Goal: Task Accomplishment & Management: Manage account settings

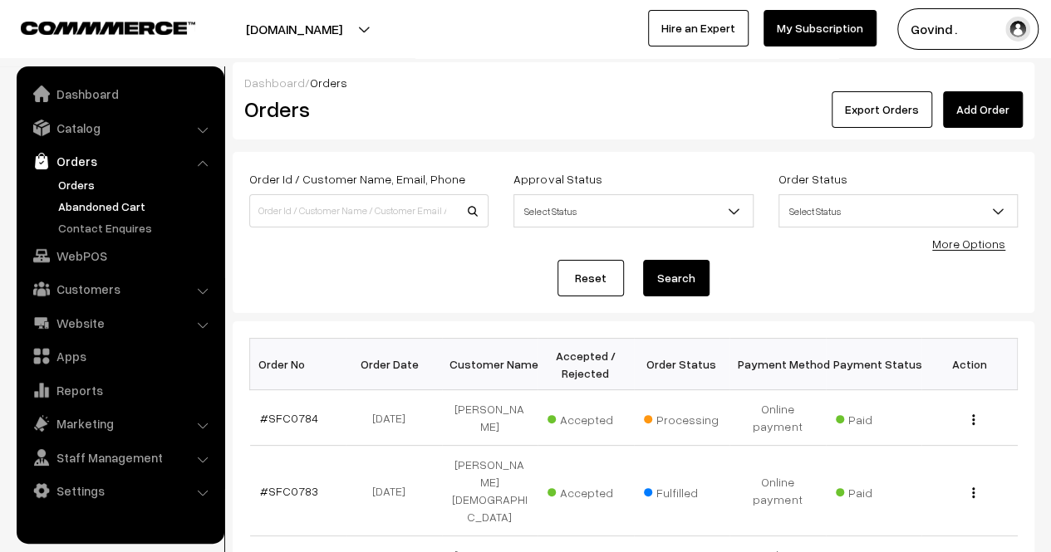
click at [132, 203] on link "Abandoned Cart" at bounding box center [136, 206] width 164 height 17
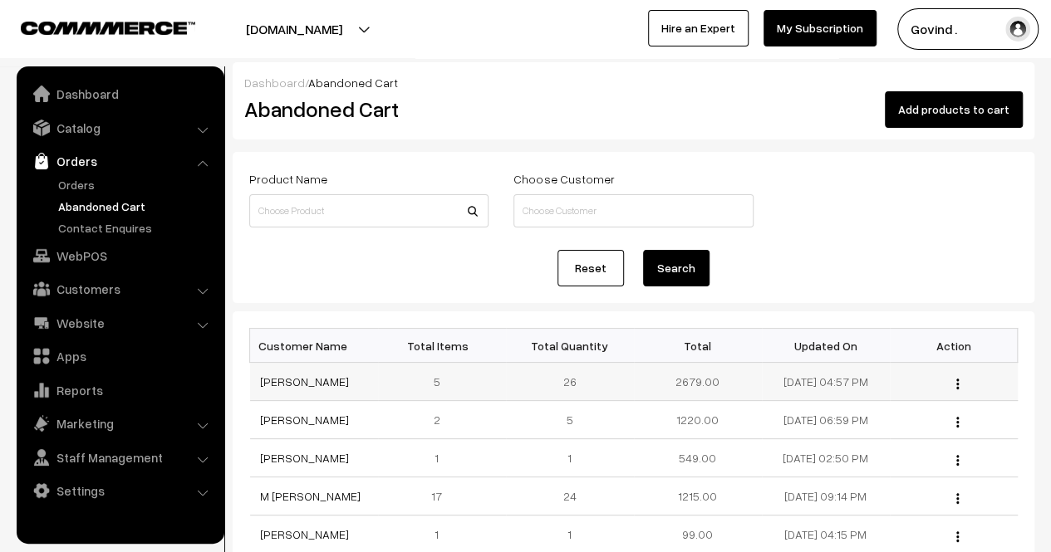
click at [955, 384] on button "button" at bounding box center [957, 383] width 4 height 13
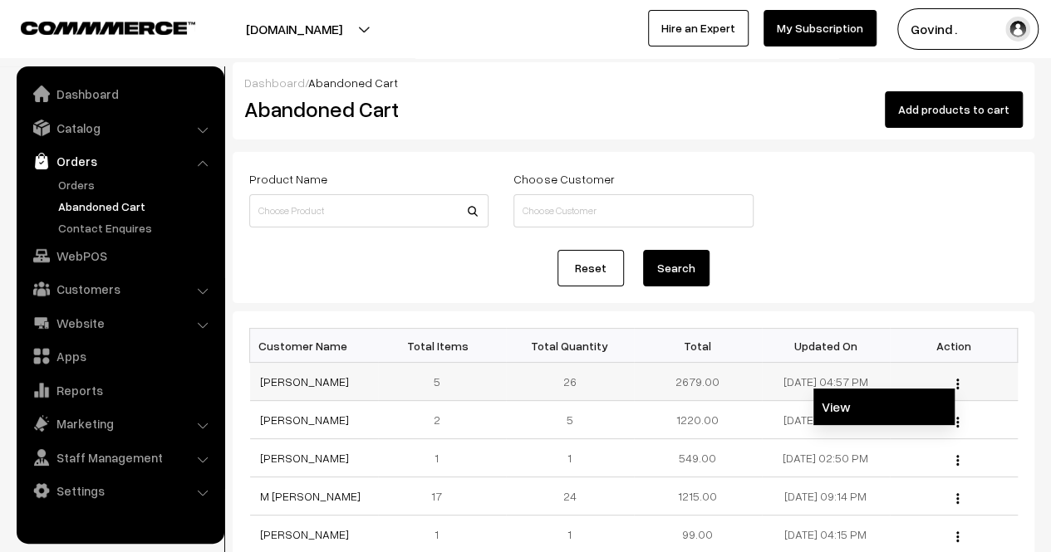
click at [887, 399] on link "View" at bounding box center [883, 407] width 141 height 37
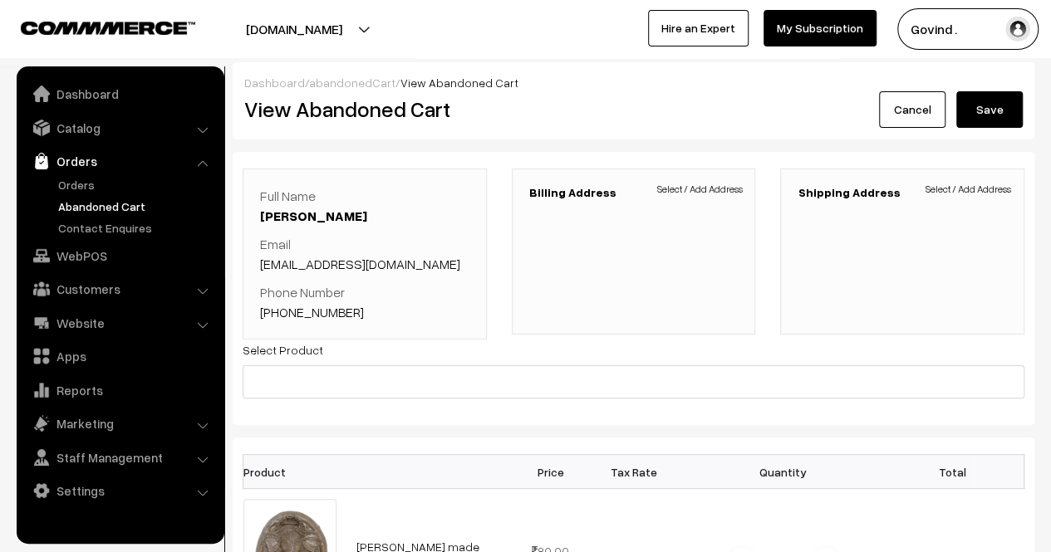
click at [924, 107] on link "Cancel" at bounding box center [912, 109] width 66 height 37
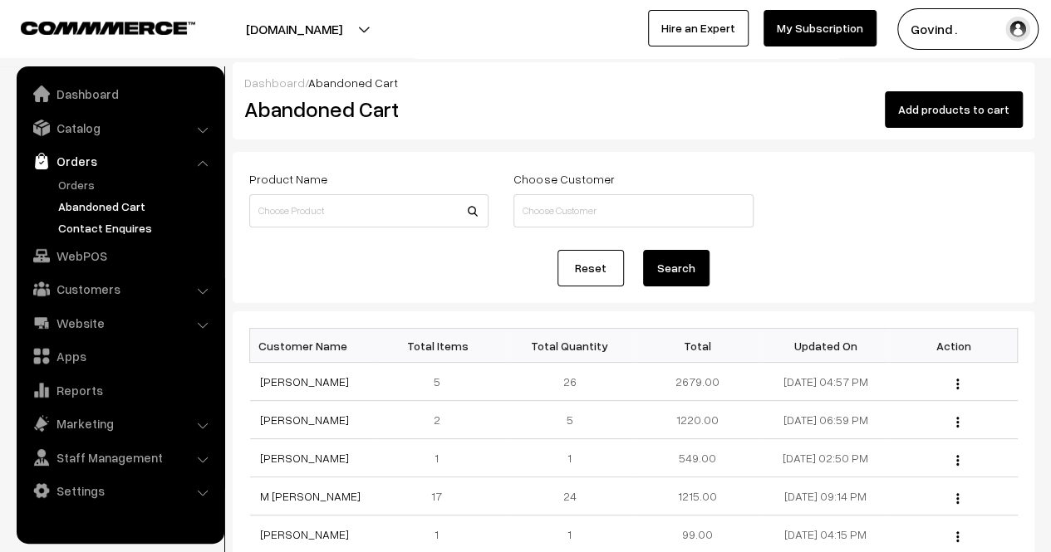
click at [116, 225] on link "Contact Enquires" at bounding box center [136, 227] width 164 height 17
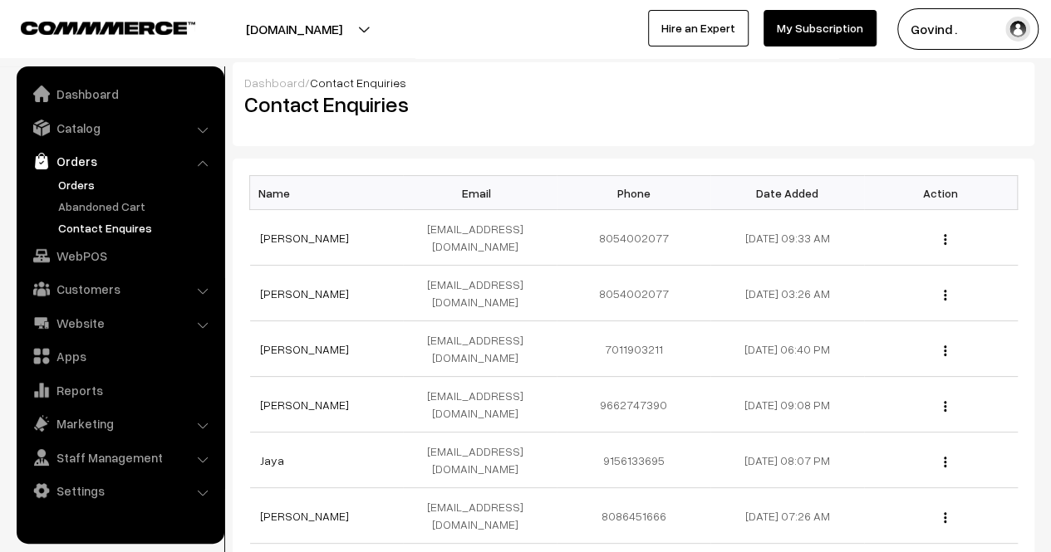
click at [86, 185] on link "Orders" at bounding box center [136, 184] width 164 height 17
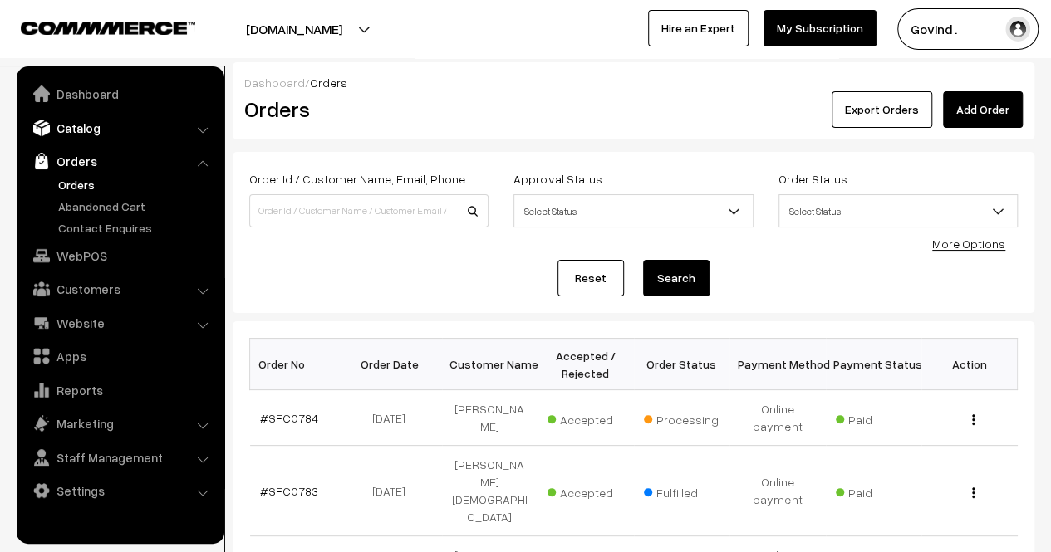
click at [83, 134] on link "Catalog" at bounding box center [120, 128] width 198 height 30
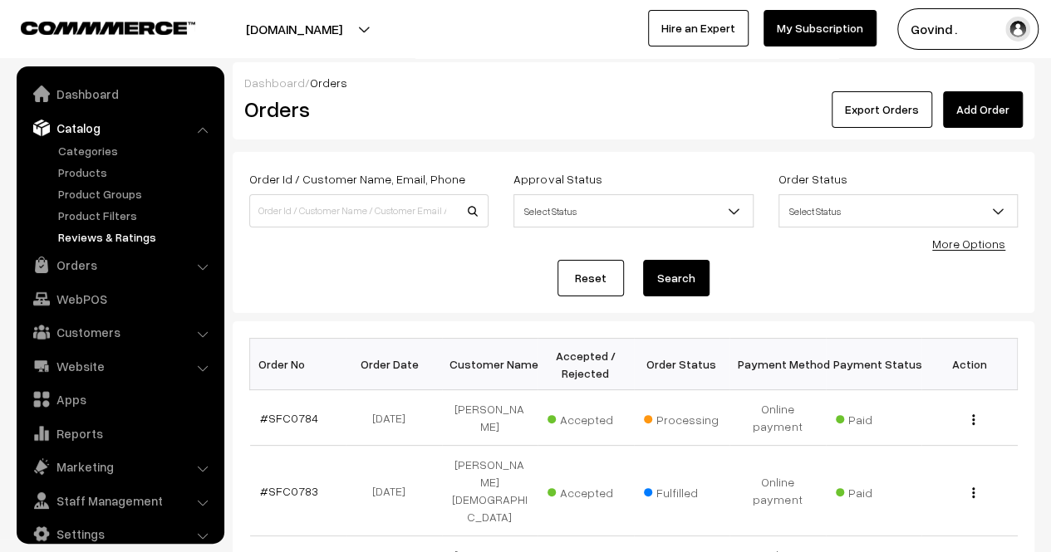
click at [105, 240] on link "Reviews & Ratings" at bounding box center [136, 236] width 164 height 17
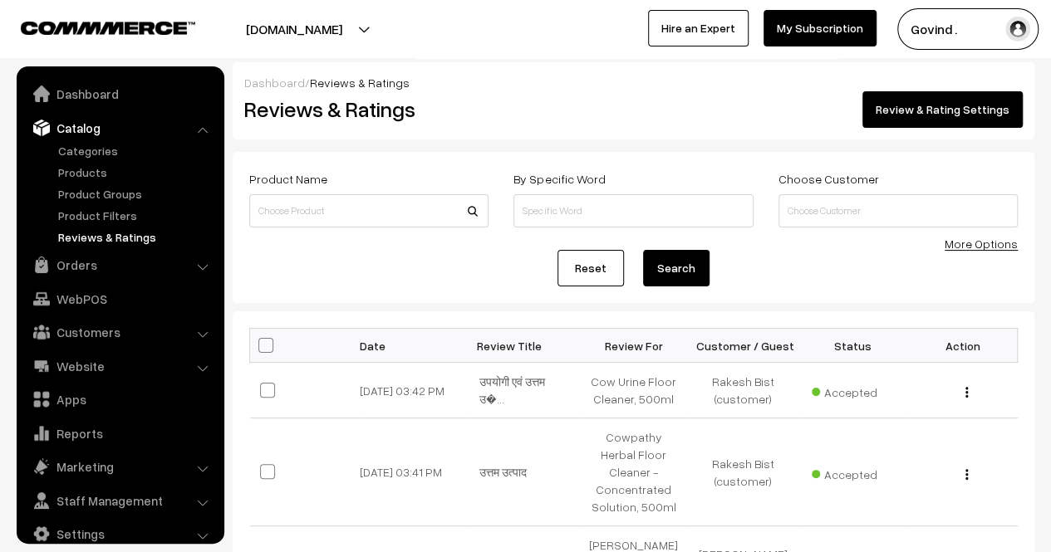
scroll to position [21, 0]
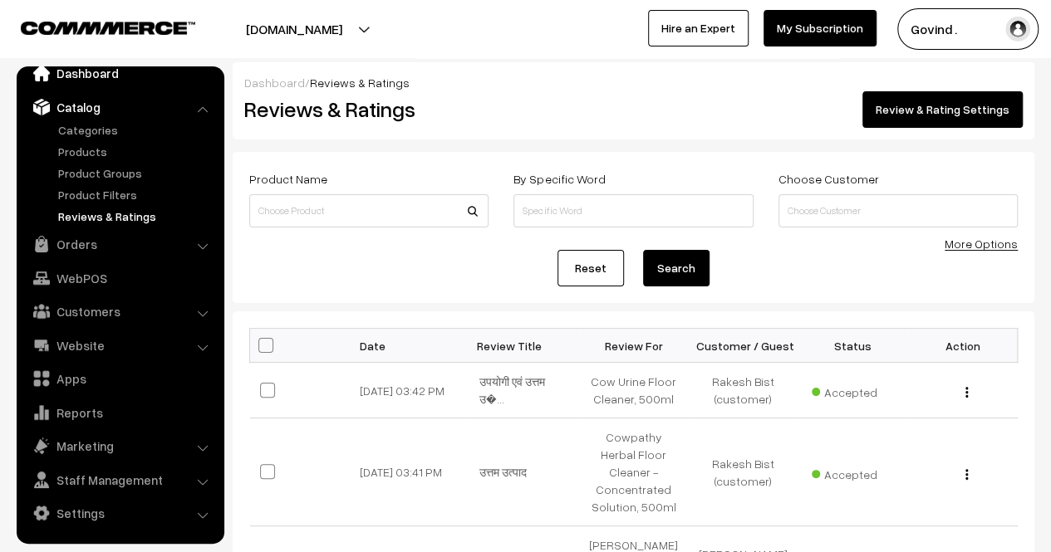
click at [87, 71] on link "Dashboard" at bounding box center [120, 73] width 198 height 30
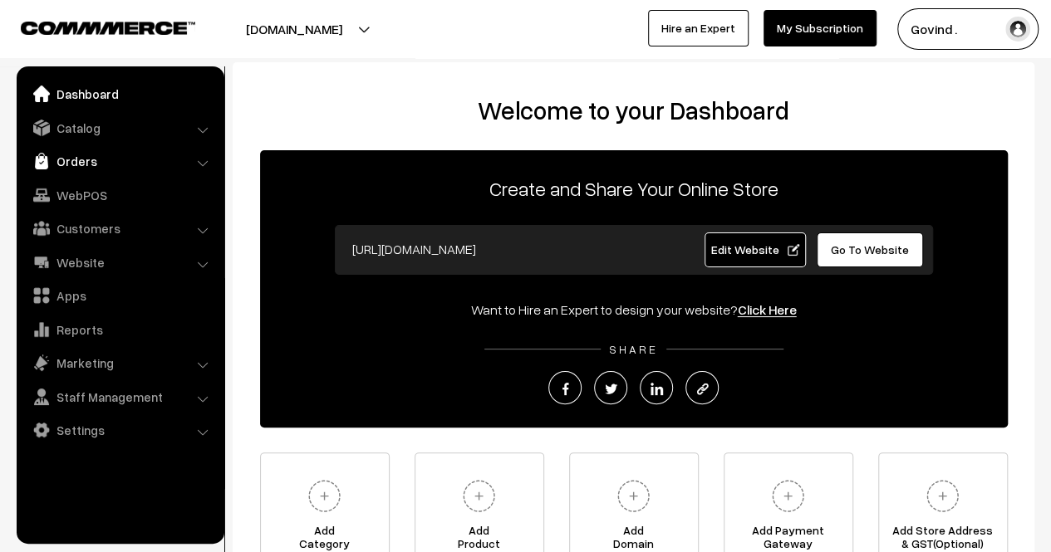
click at [66, 160] on link "Orders" at bounding box center [120, 161] width 198 height 30
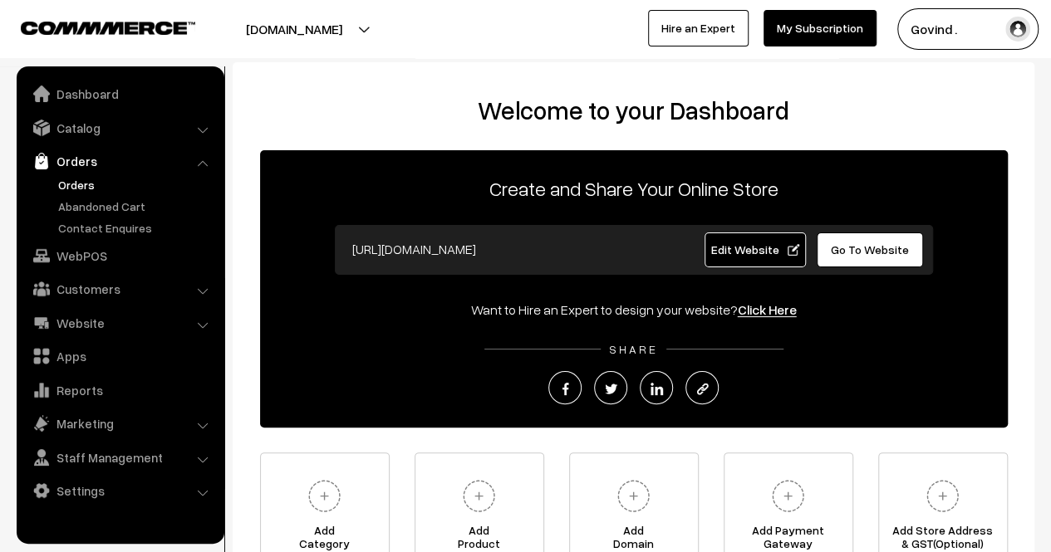
click at [77, 189] on link "Orders" at bounding box center [136, 184] width 164 height 17
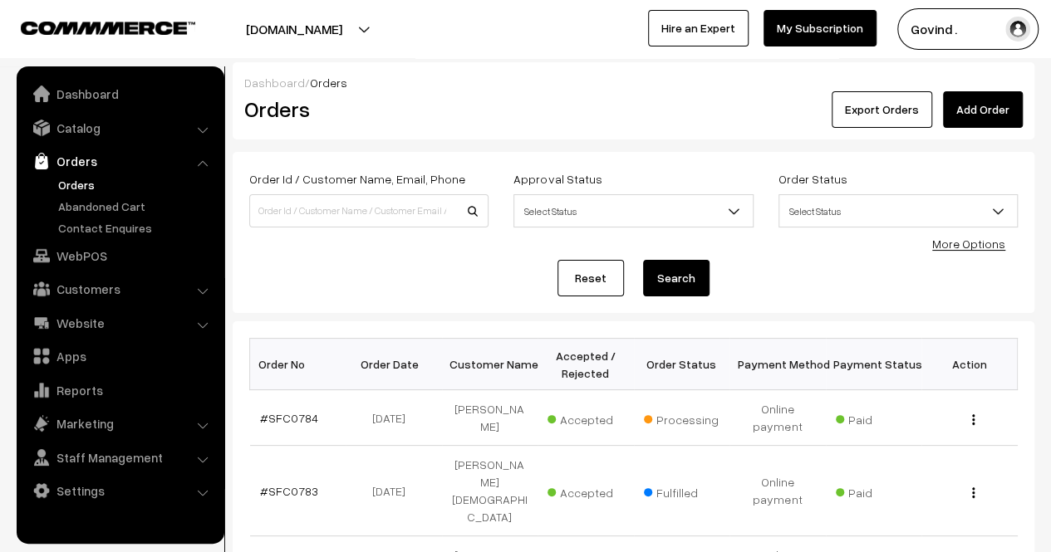
scroll to position [151, 0]
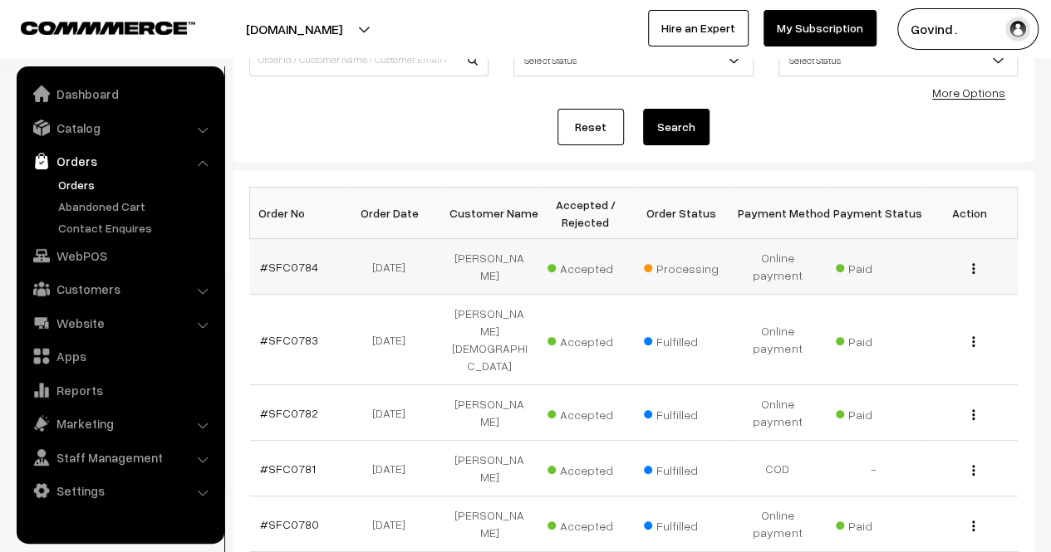
click at [972, 262] on button "button" at bounding box center [973, 268] width 4 height 13
click at [925, 283] on link "View" at bounding box center [899, 292] width 141 height 37
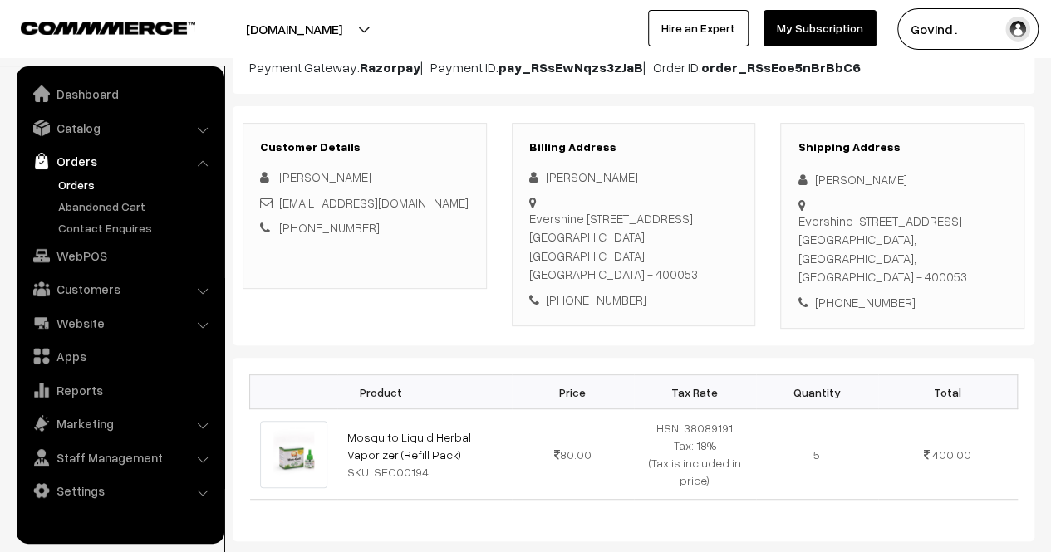
drag, startPoint x: 1062, startPoint y: 149, endPoint x: 1062, endPoint y: 213, distance: 63.1
click at [1050, 213] on html "Thank you for showing interest. Our team will call you shortly. Close [DOMAIN_N…" at bounding box center [525, 72] width 1051 height 552
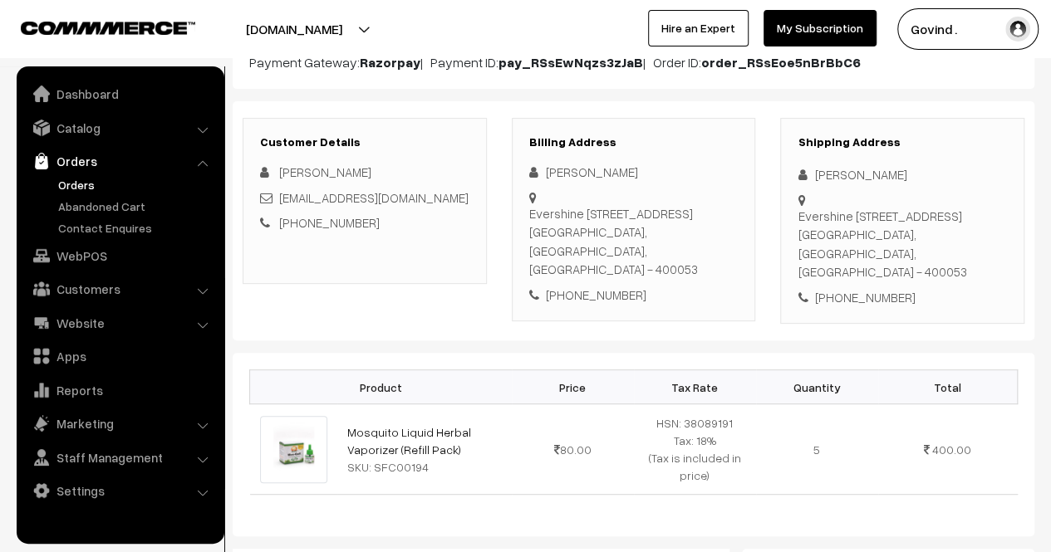
click at [867, 288] on div "[PHONE_NUMBER]" at bounding box center [901, 297] width 209 height 19
copy div "9322254059"
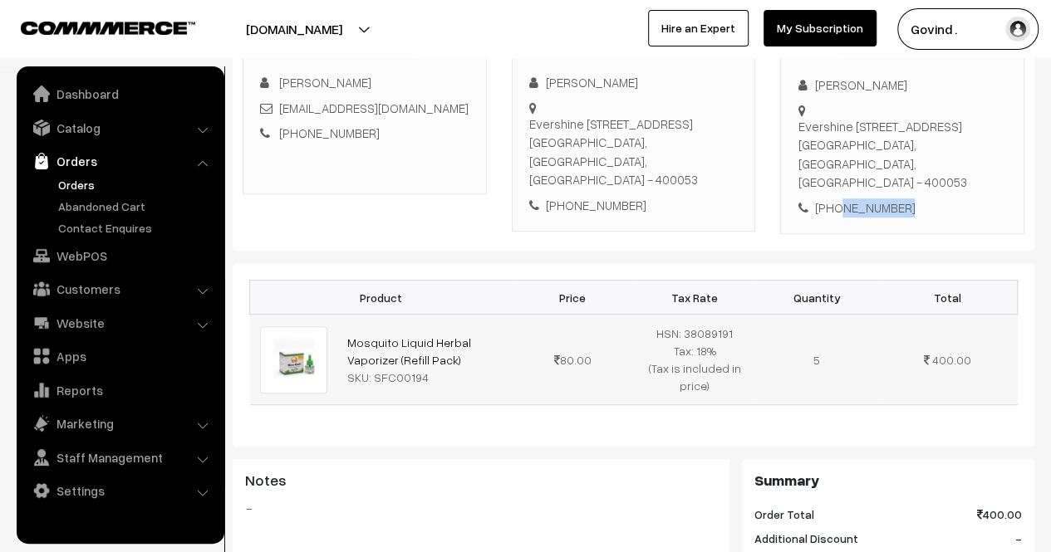
drag, startPoint x: 448, startPoint y: 341, endPoint x: 336, endPoint y: 320, distance: 114.0
click at [337, 320] on td "Mosquito Liquid Herbal Vaporizer (Refill Pack) SKU: SFC00194" at bounding box center [424, 360] width 174 height 91
copy link "Mosquito Liquid Herbal Vaporizer (Refill Pack)"
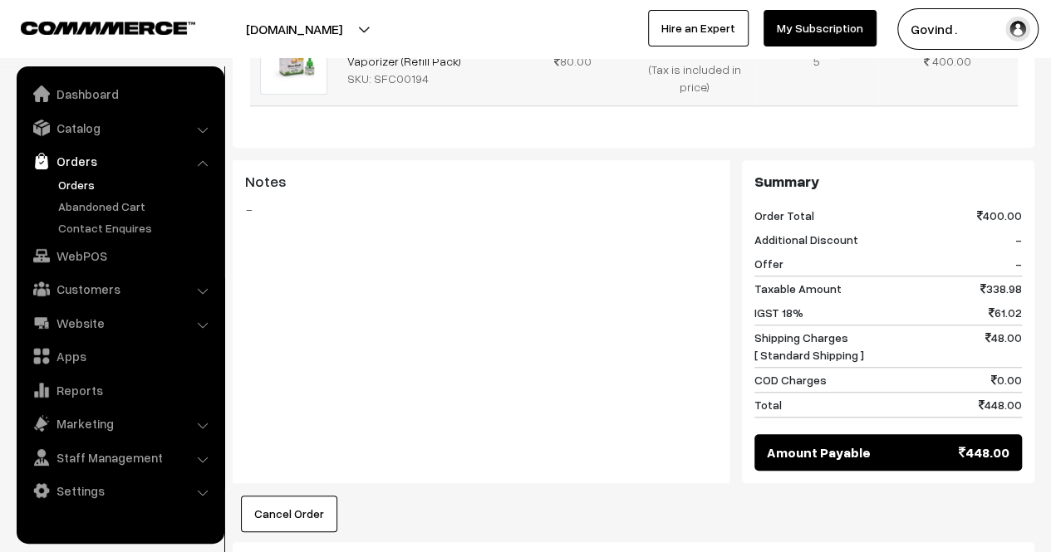
scroll to position [631, 0]
